Goal: Information Seeking & Learning: Learn about a topic

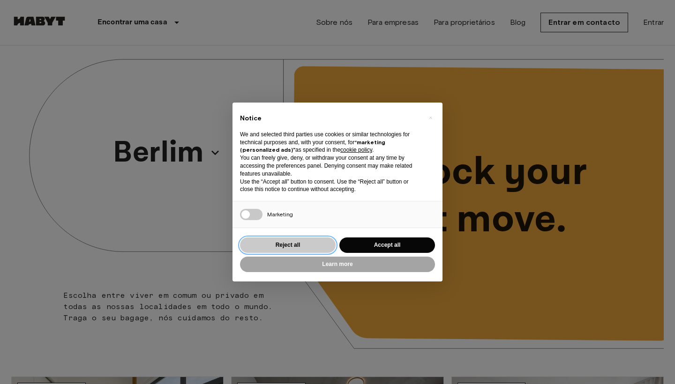
click at [270, 242] on button "Reject all" at bounding box center [288, 245] width 96 height 15
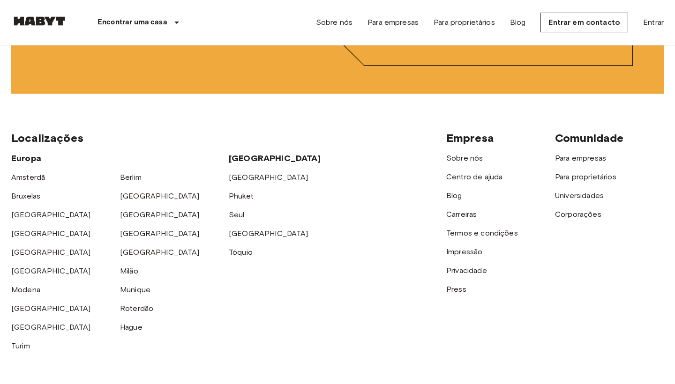
scroll to position [2422, 0]
click at [129, 287] on link "Munique" at bounding box center [135, 290] width 30 height 9
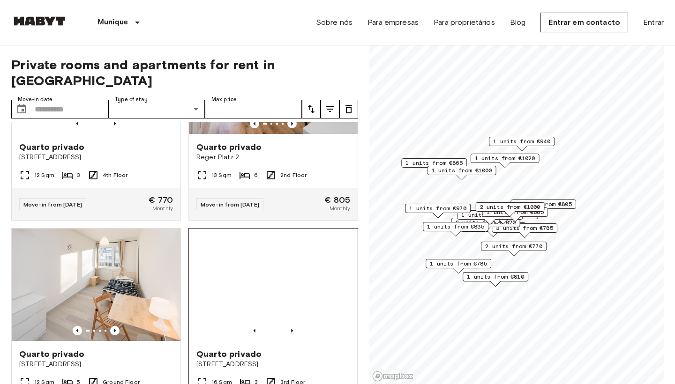
scroll to position [942, 0]
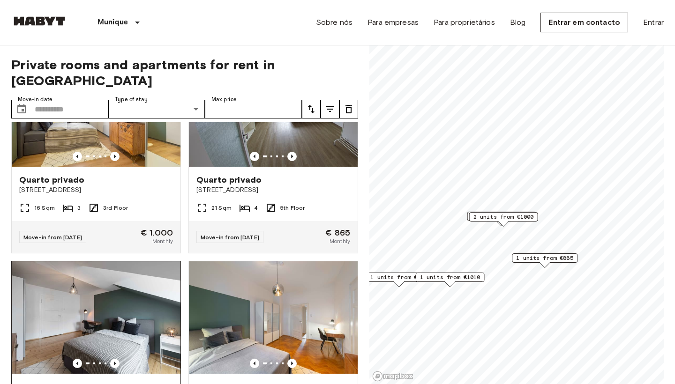
scroll to position [75, 0]
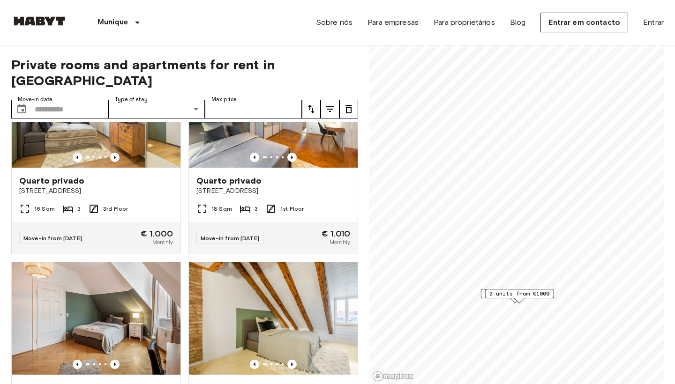
click at [505, 293] on span "2 units from €1000" at bounding box center [520, 294] width 60 height 8
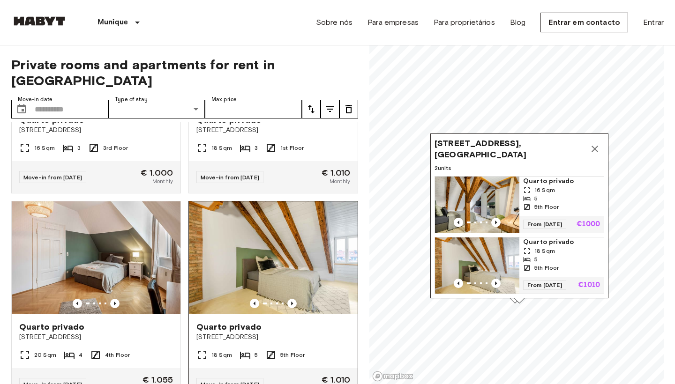
scroll to position [133, 0]
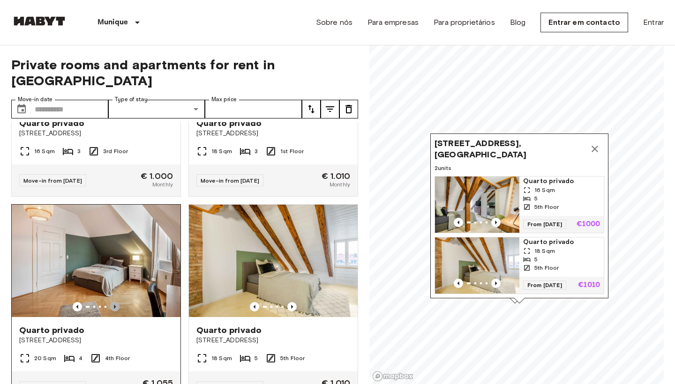
click at [114, 302] on icon "Previous image" at bounding box center [114, 306] width 9 height 9
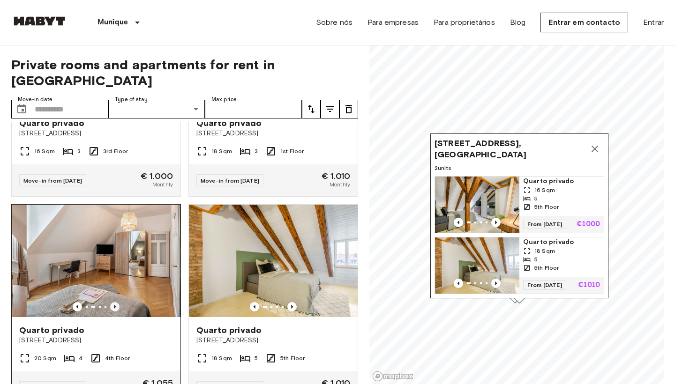
click at [114, 305] on icon "Previous image" at bounding box center [115, 307] width 2 height 4
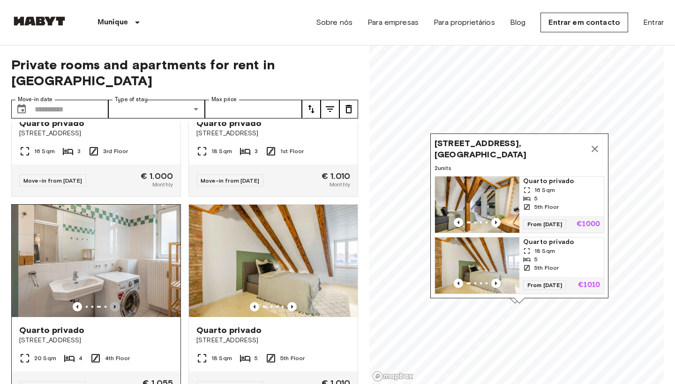
click at [114, 305] on icon "Previous image" at bounding box center [115, 307] width 2 height 4
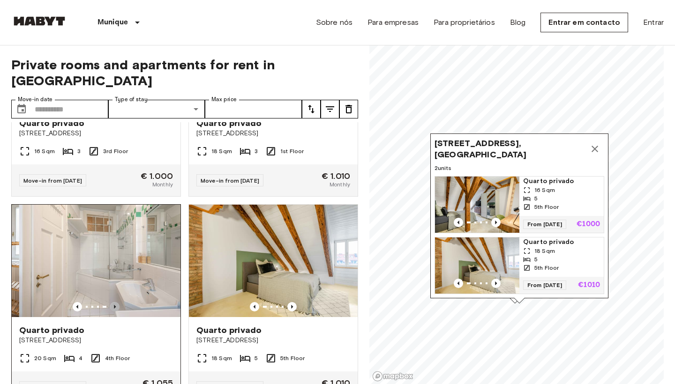
click at [114, 305] on icon "Previous image" at bounding box center [115, 307] width 2 height 4
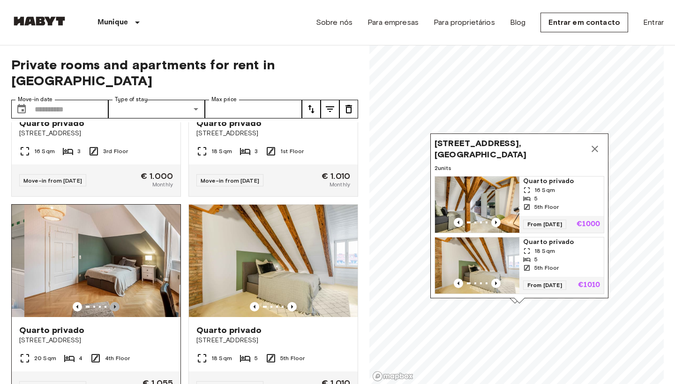
click at [114, 305] on icon "Previous image" at bounding box center [115, 307] width 2 height 4
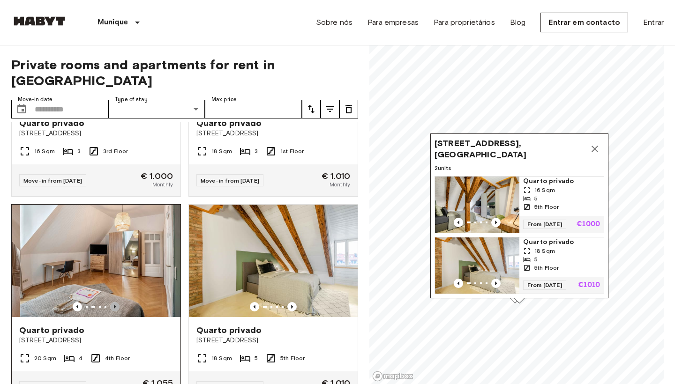
click at [114, 305] on icon "Previous image" at bounding box center [115, 307] width 2 height 4
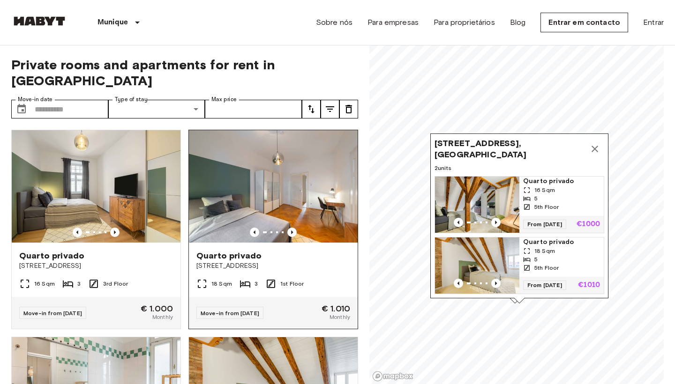
scroll to position [0, 0]
click at [292, 228] on icon "Previous image" at bounding box center [291, 232] width 9 height 9
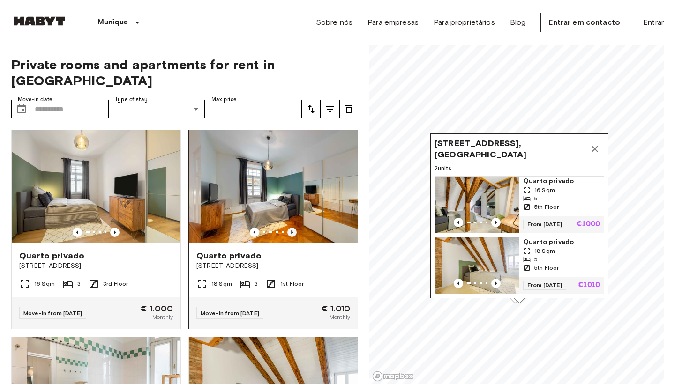
click at [292, 228] on icon "Previous image" at bounding box center [291, 232] width 9 height 9
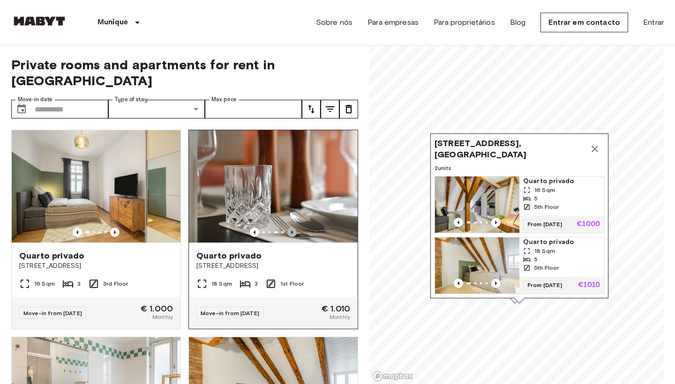
click at [292, 228] on icon "Previous image" at bounding box center [291, 232] width 9 height 9
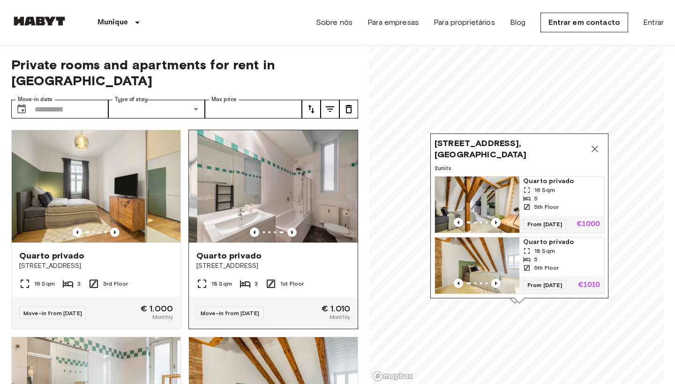
click at [292, 228] on icon "Previous image" at bounding box center [291, 232] width 9 height 9
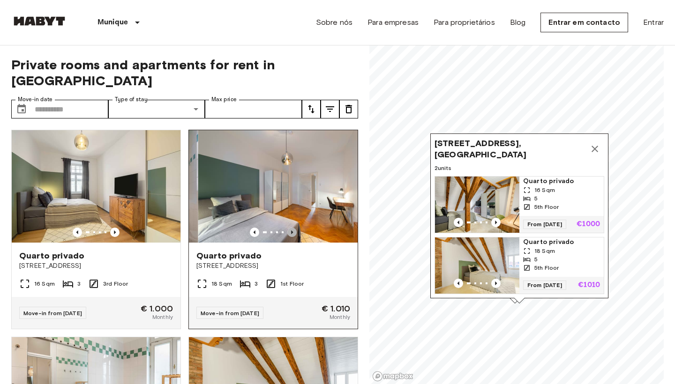
click at [292, 228] on icon "Previous image" at bounding box center [291, 232] width 9 height 9
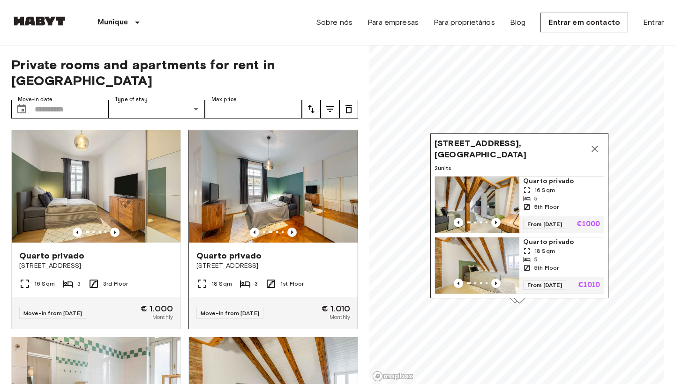
click at [292, 228] on icon "Previous image" at bounding box center [291, 232] width 9 height 9
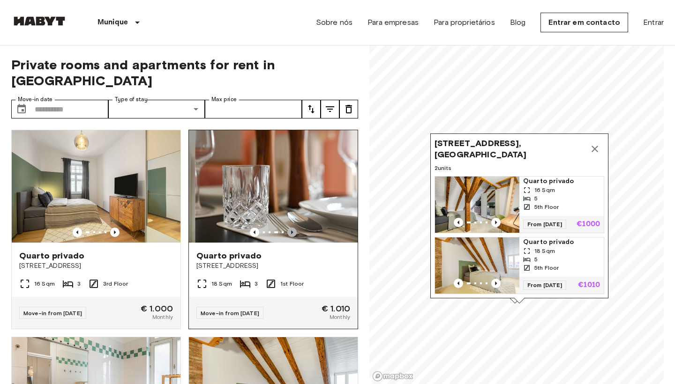
click at [292, 228] on icon "Previous image" at bounding box center [291, 232] width 9 height 9
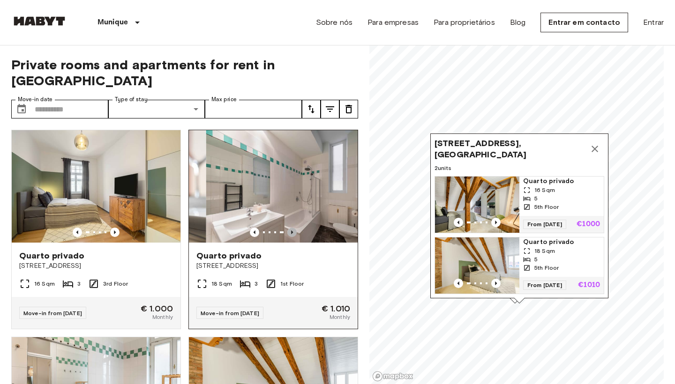
click at [292, 228] on icon "Previous image" at bounding box center [291, 232] width 9 height 9
